Goal: Task Accomplishment & Management: Use online tool/utility

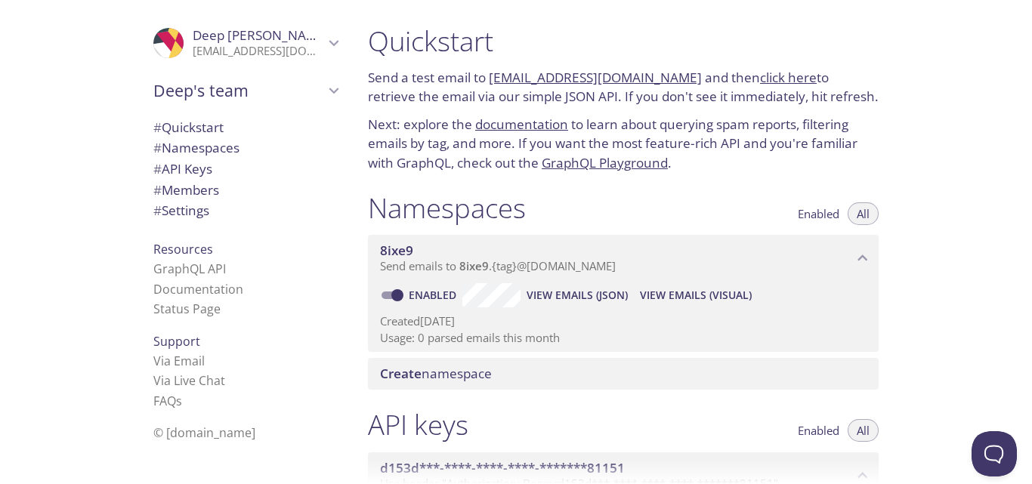
drag, startPoint x: 487, startPoint y: 76, endPoint x: 673, endPoint y: 76, distance: 185.9
click at [673, 76] on p "Send a test email to [EMAIL_ADDRESS][DOMAIN_NAME] and then click here to retrie…" at bounding box center [623, 87] width 511 height 39
copy p "[EMAIL_ADDRESS][DOMAIN_NAME]"
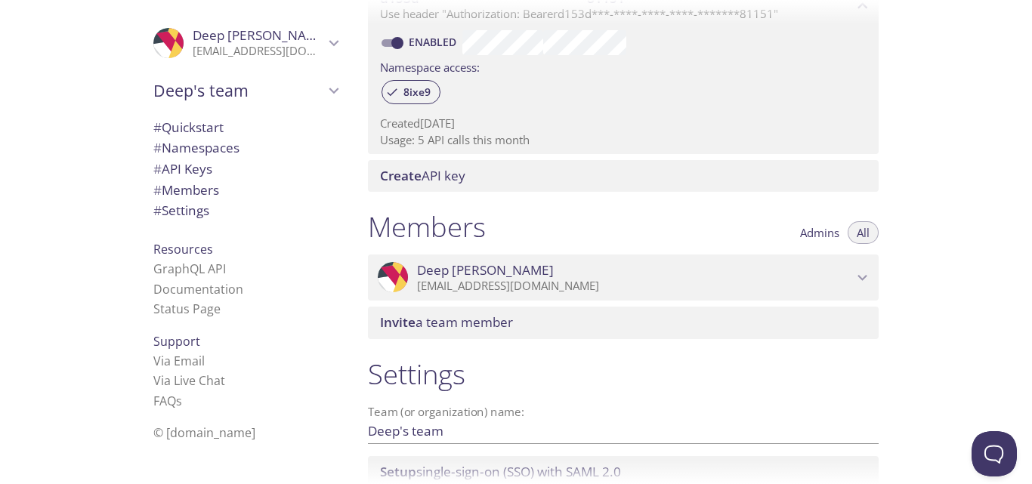
scroll to position [388, 0]
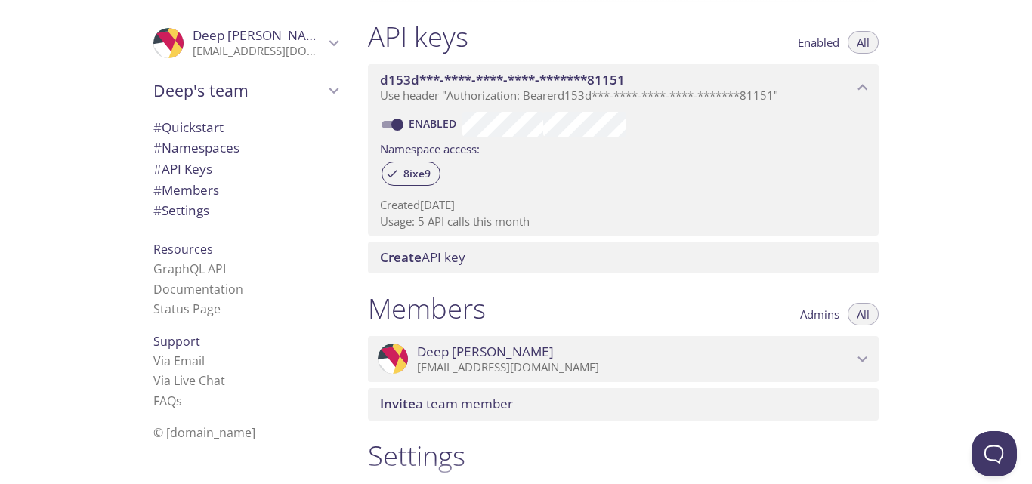
click at [413, 187] on div "8ixe9" at bounding box center [623, 175] width 487 height 32
click at [407, 177] on span "8ixe9" at bounding box center [416, 174] width 45 height 14
click at [416, 176] on span "8ixe9" at bounding box center [416, 174] width 45 height 14
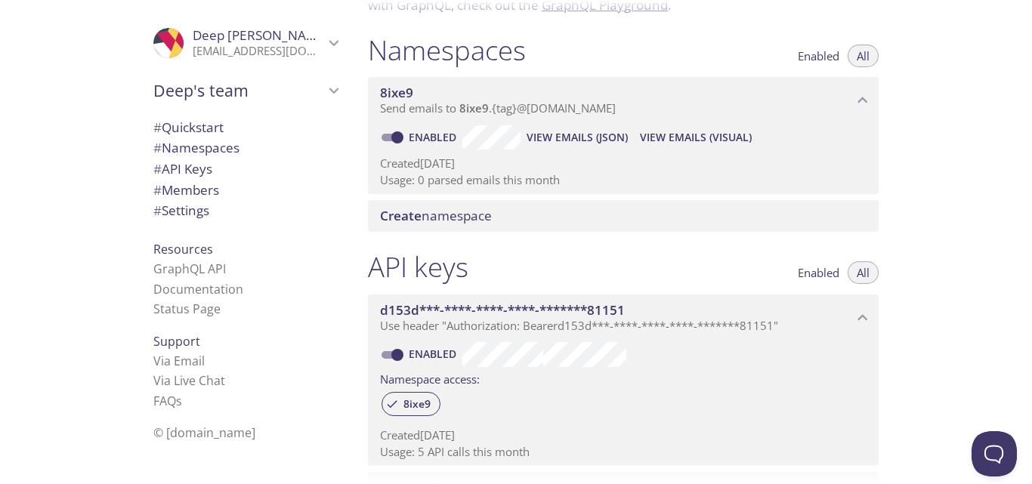
scroll to position [202, 0]
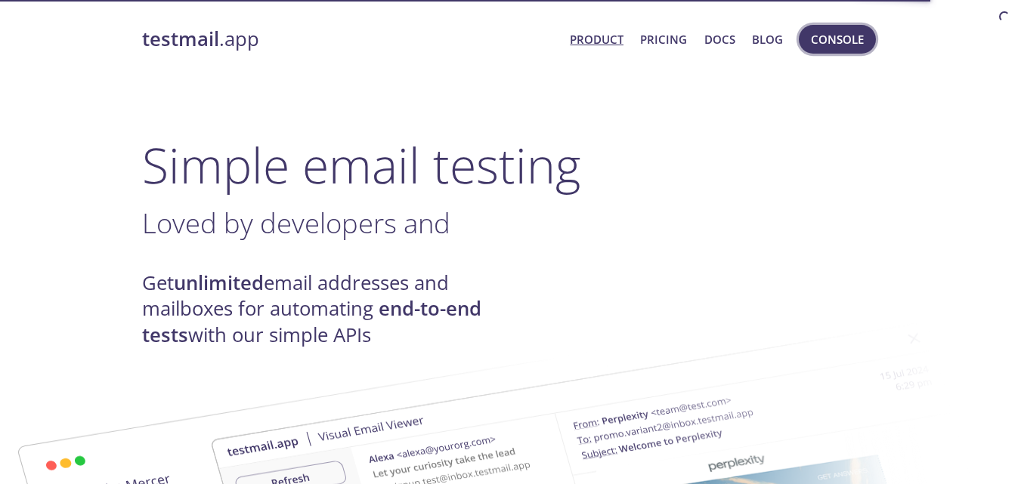
click at [825, 44] on span "Console" at bounding box center [837, 39] width 53 height 20
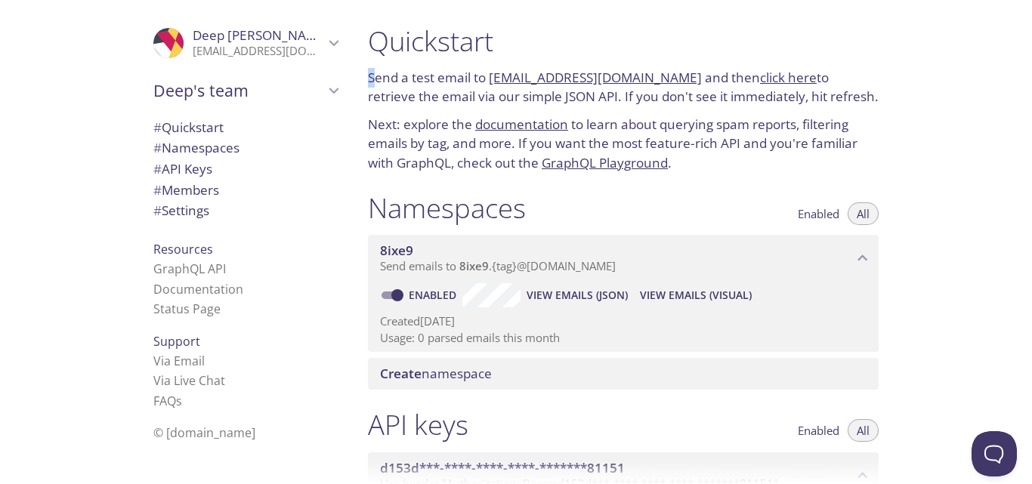
drag, startPoint x: 372, startPoint y: 74, endPoint x: 469, endPoint y: 45, distance: 101.1
click at [469, 45] on div "Quickstart Send a test email to [EMAIL_ADDRESS][DOMAIN_NAME] and then click her…" at bounding box center [623, 98] width 535 height 167
click at [424, 72] on p "Send a test email to [EMAIL_ADDRESS][DOMAIN_NAME] and then click here to retrie…" at bounding box center [623, 87] width 511 height 39
drag, startPoint x: 372, startPoint y: 76, endPoint x: 939, endPoint y: 89, distance: 567.5
click at [939, 89] on div "Quickstart Send a test email to [EMAIL_ADDRESS][DOMAIN_NAME] and then click her…" at bounding box center [694, 242] width 676 height 484
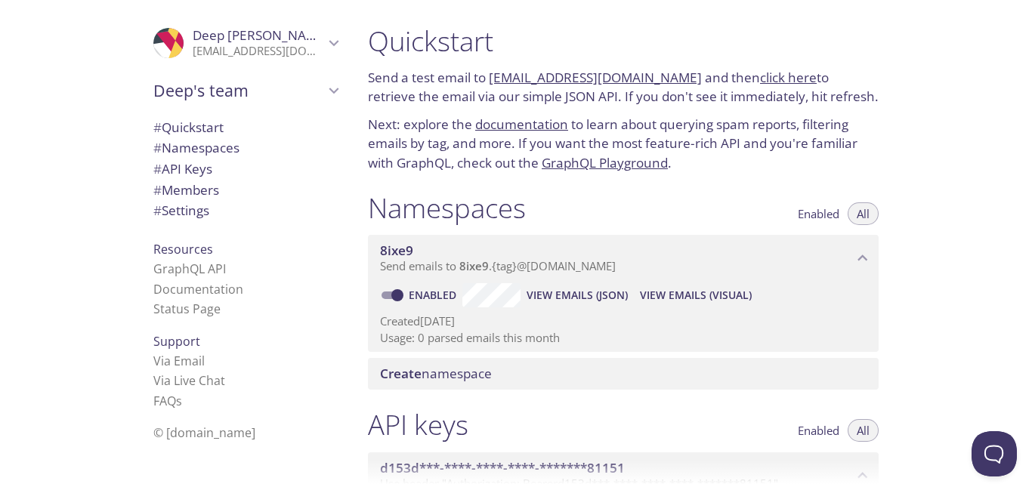
copy p "end a test email to [EMAIL_ADDRESS][DOMAIN_NAME] and then click here to retriev…"
click at [413, 193] on h1 "Namespaces" at bounding box center [447, 208] width 158 height 34
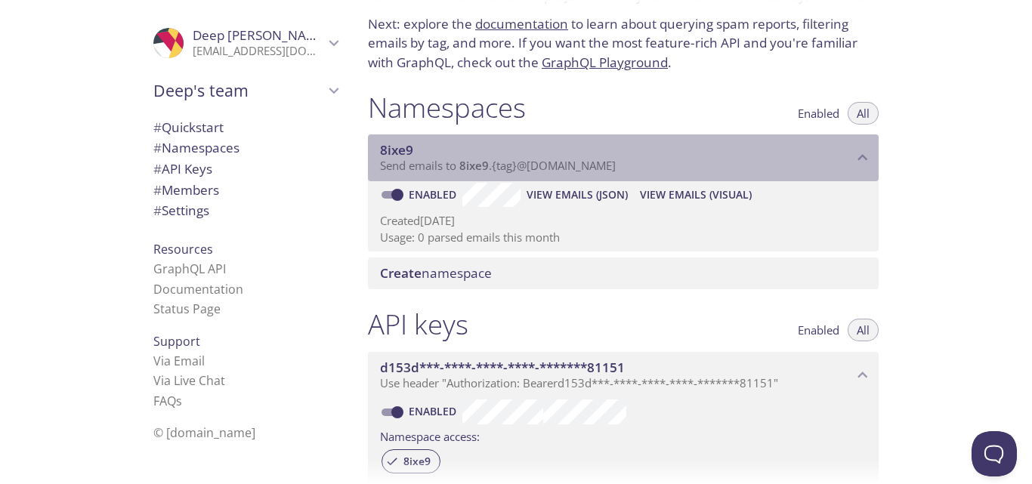
drag, startPoint x: 376, startPoint y: 167, endPoint x: 728, endPoint y: 154, distance: 351.5
click at [728, 154] on div "8ixe9 Send emails to 8ixe9 . {tag} @[DOMAIN_NAME]" at bounding box center [623, 157] width 511 height 47
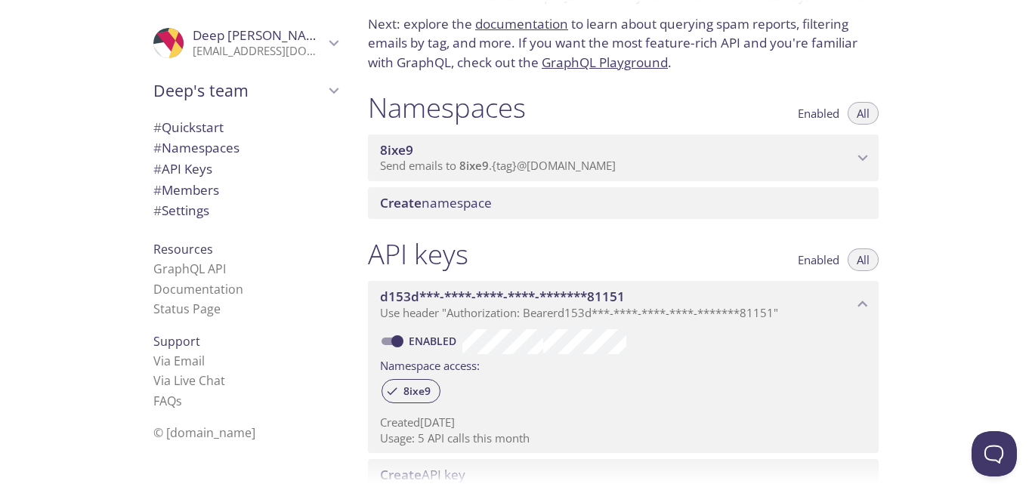
click at [529, 160] on span "Send emails to 8ixe9 . {tag} @[DOMAIN_NAME]" at bounding box center [498, 165] width 236 height 15
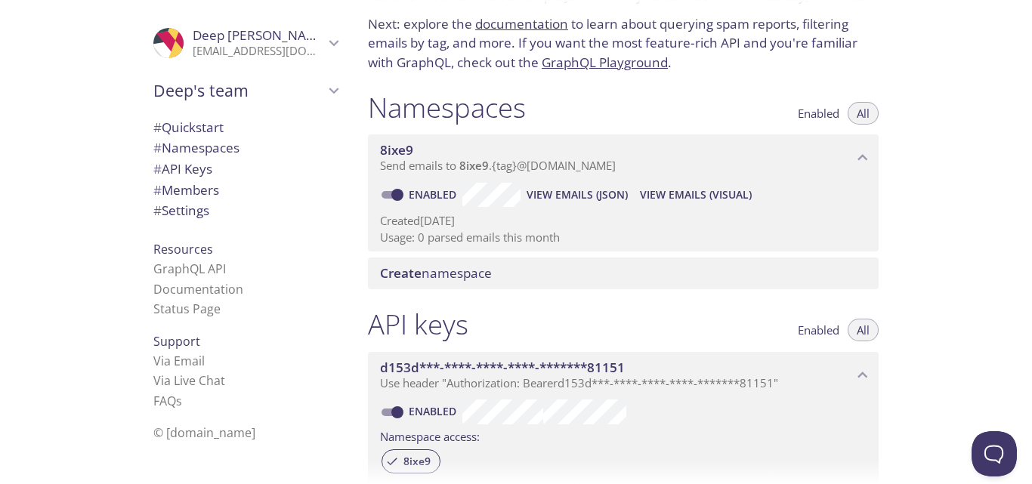
copy p "end a test email to [EMAIL_ADDRESS][DOMAIN_NAME] and then click here to retriev…"
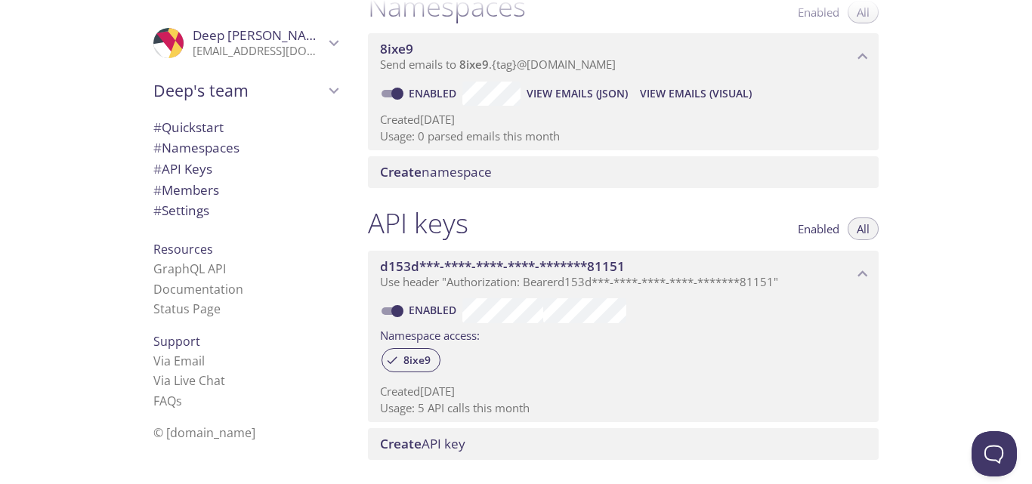
scroll to position [302, 0]
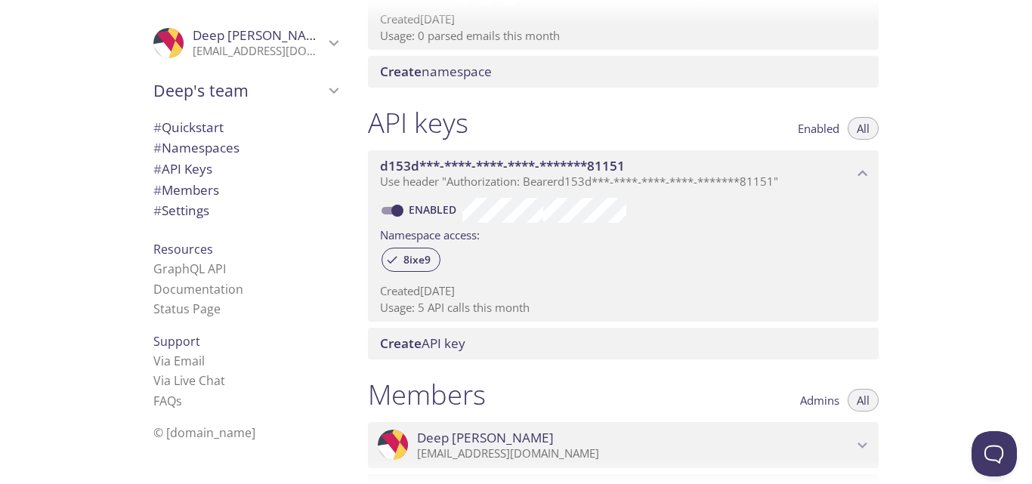
copy p "end a test email to [EMAIL_ADDRESS][DOMAIN_NAME] and then click here to retriev…"
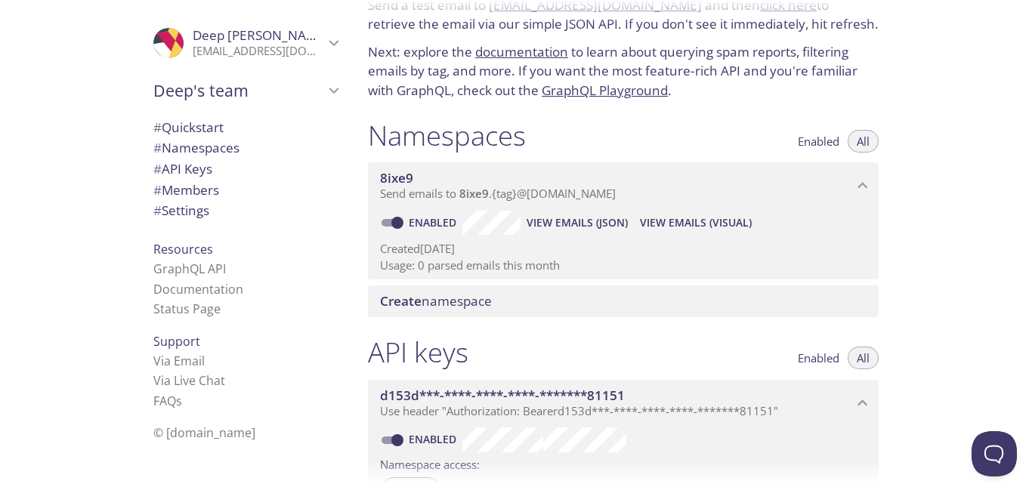
scroll to position [0, 0]
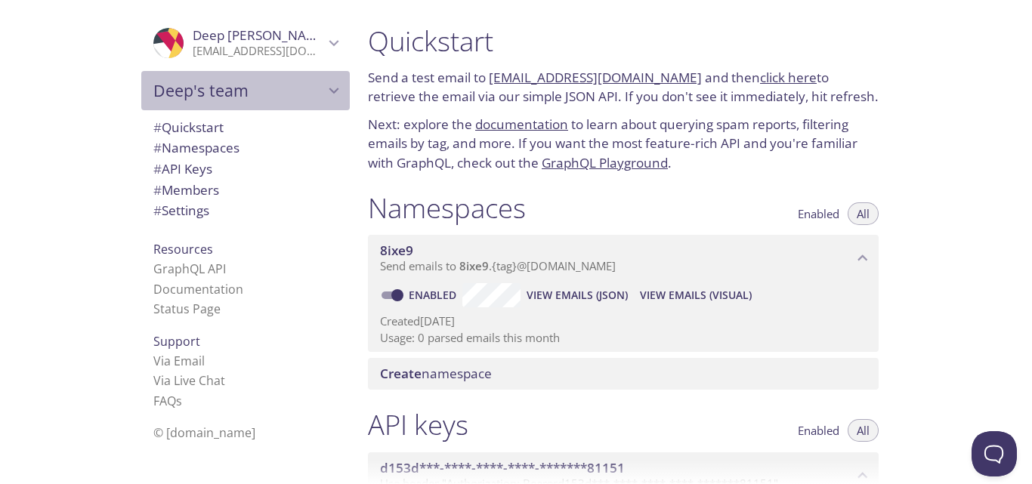
click at [324, 94] on icon "Deep's team" at bounding box center [334, 91] width 20 height 20
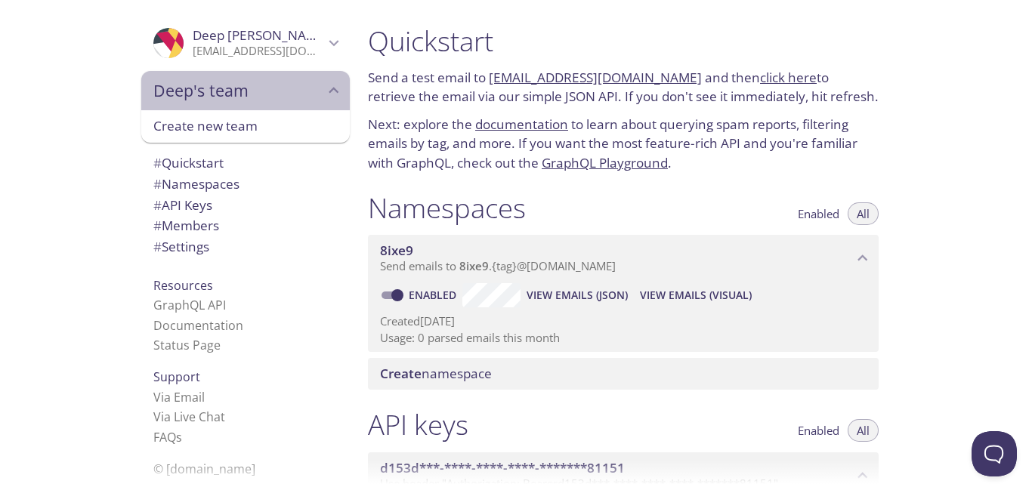
click at [324, 94] on icon "Deep's team" at bounding box center [334, 91] width 20 height 20
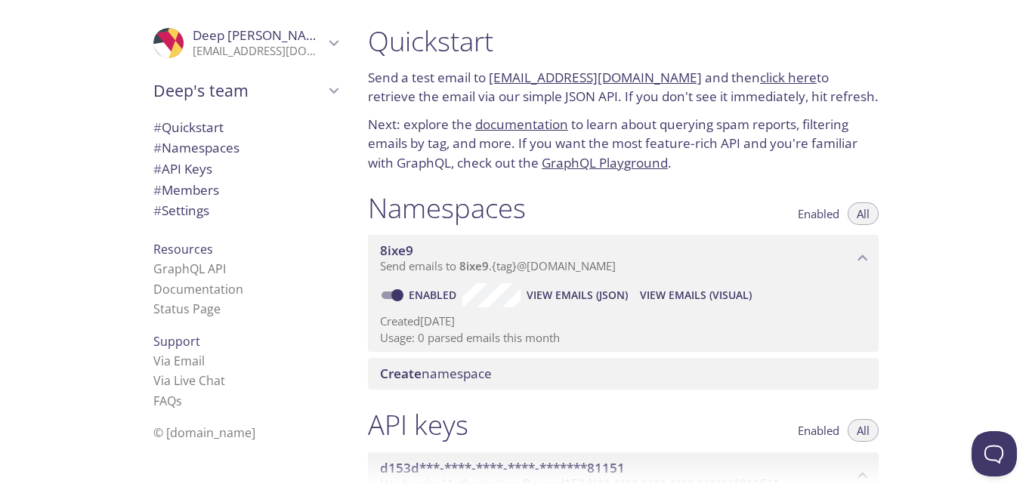
drag, startPoint x: 247, startPoint y: 150, endPoint x: 14, endPoint y: 284, distance: 269.4
click at [0, 280] on div ".cls-1 { fill: #6d5ca8; } .cls-2 { fill: #3fc191; } .cls-3 { fill: #3b4752; } .…" at bounding box center [178, 242] width 356 height 484
click at [699, 297] on span "View Emails (Visual)" at bounding box center [696, 295] width 112 height 18
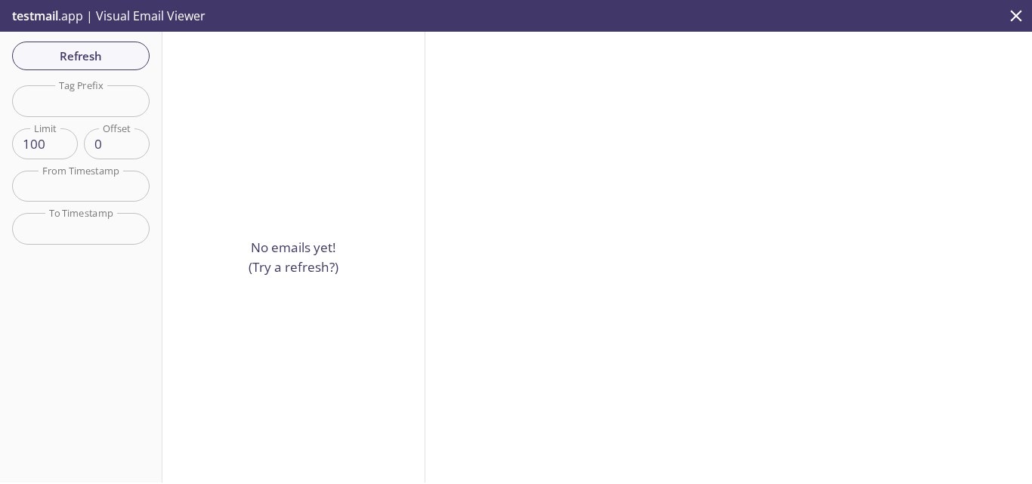
click at [307, 222] on div "No emails yet! (Try a refresh?)" at bounding box center [293, 257] width 263 height 451
click at [91, 60] on span "Refresh" at bounding box center [80, 56] width 113 height 20
click at [1011, 14] on icon "close" at bounding box center [1016, 16] width 20 height 20
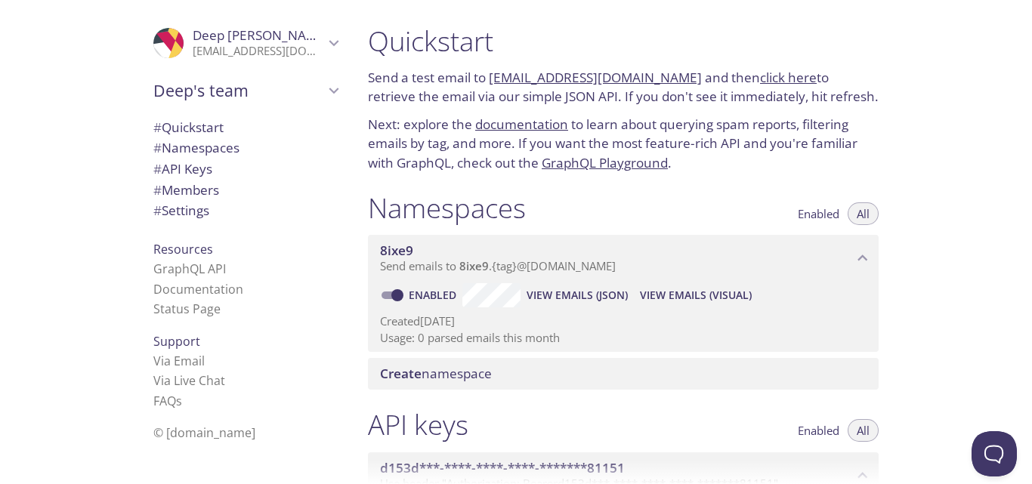
click at [727, 152] on p "Next: explore the documentation to learn about querying spam reports, filtering…" at bounding box center [623, 144] width 511 height 58
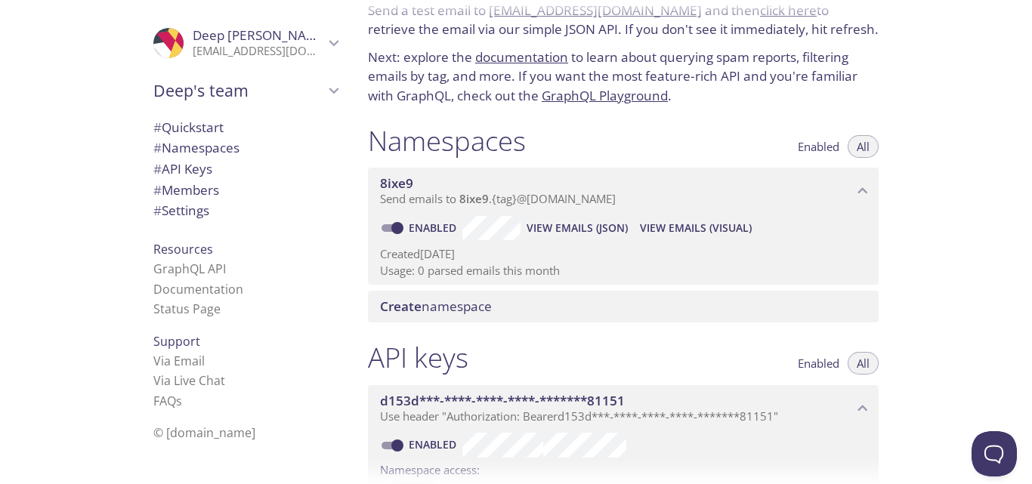
scroll to position [100, 0]
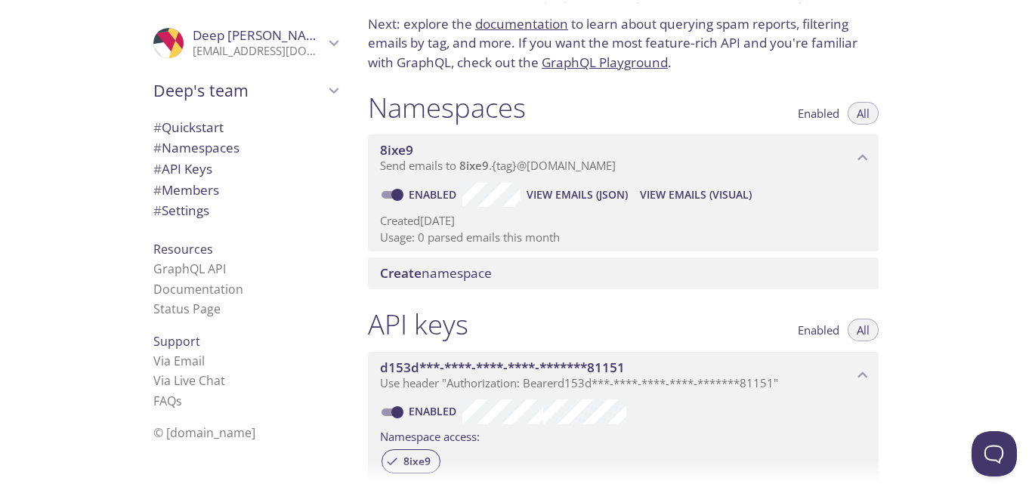
click at [582, 233] on p "Usage: 0 parsed emails this month" at bounding box center [623, 238] width 487 height 16
click at [571, 313] on div "API keys Enabled All" at bounding box center [623, 326] width 511 height 38
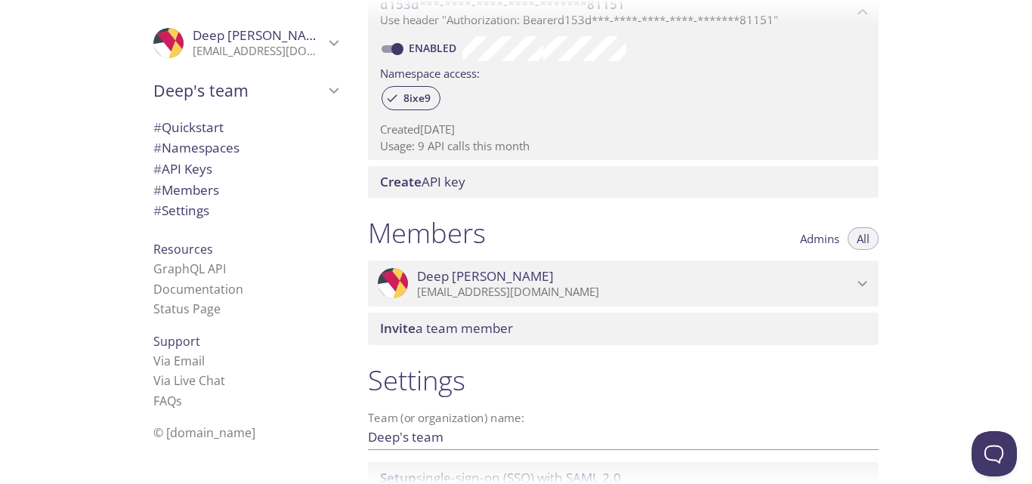
scroll to position [451, 0]
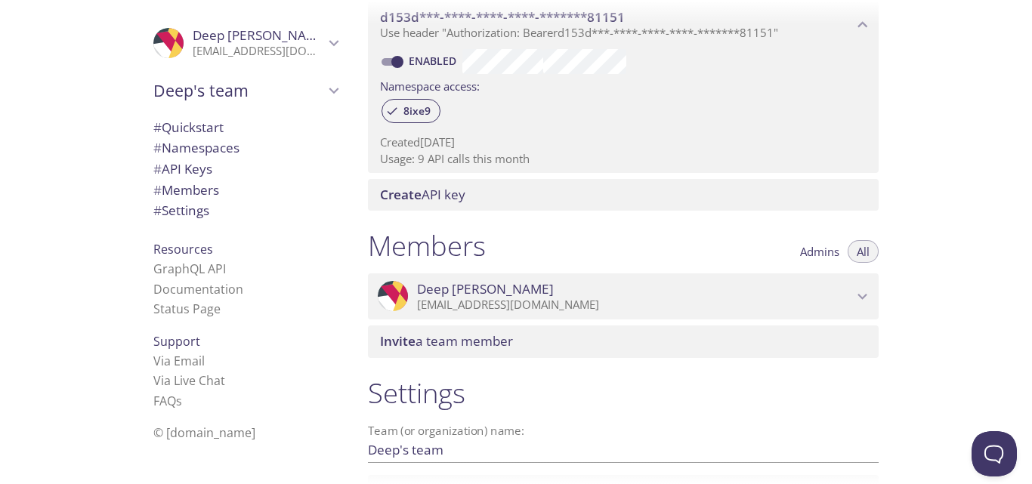
click at [636, 120] on div "8ixe9" at bounding box center [623, 112] width 487 height 32
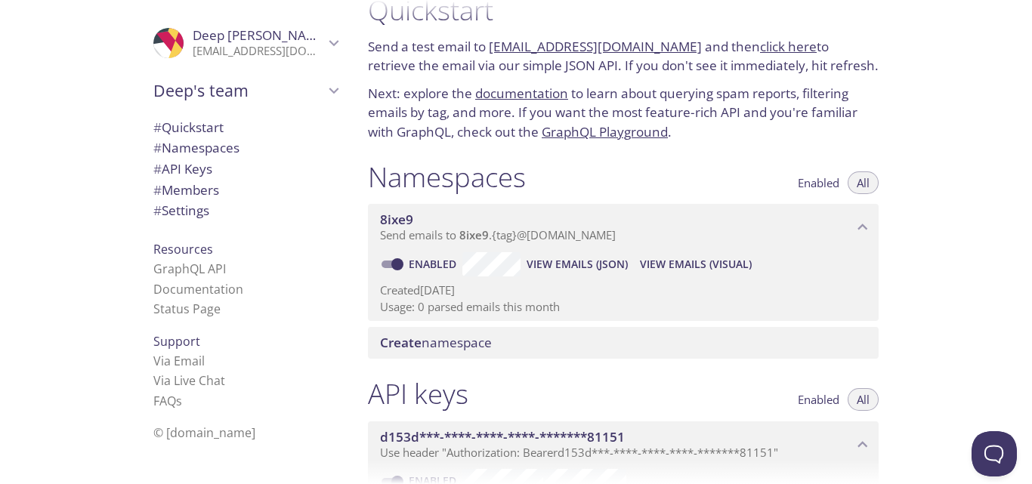
scroll to position [0, 0]
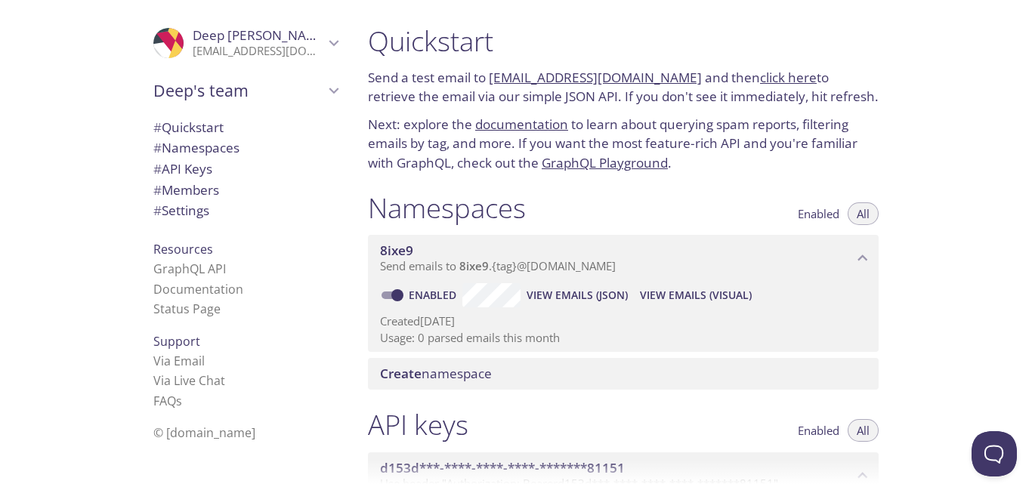
click at [567, 292] on span "View Emails (JSON)" at bounding box center [577, 295] width 101 height 18
click at [696, 298] on span "View Emails (Visual)" at bounding box center [696, 295] width 112 height 18
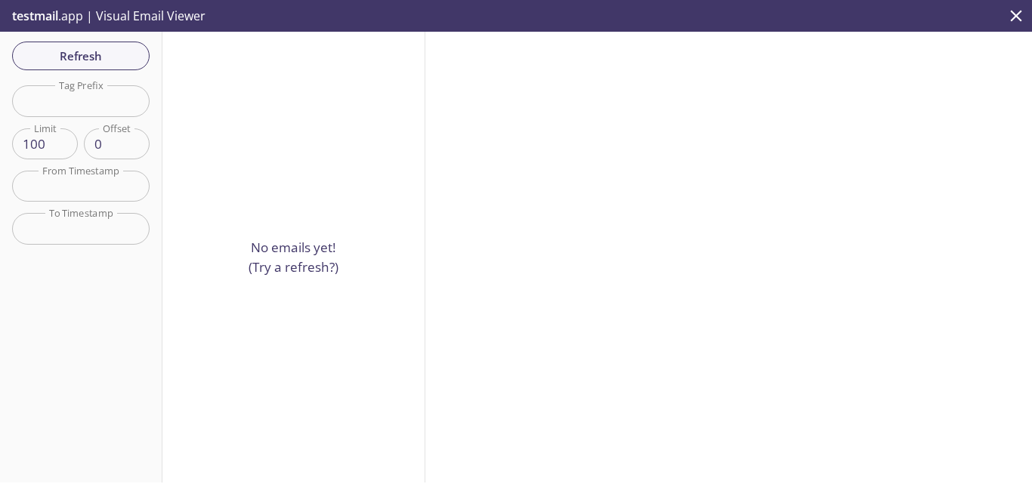
click at [270, 141] on div "No emails yet! (Try a refresh?)" at bounding box center [293, 257] width 263 height 451
click at [1012, 14] on icon "close" at bounding box center [1016, 16] width 20 height 20
